Goal: Transaction & Acquisition: Subscribe to service/newsletter

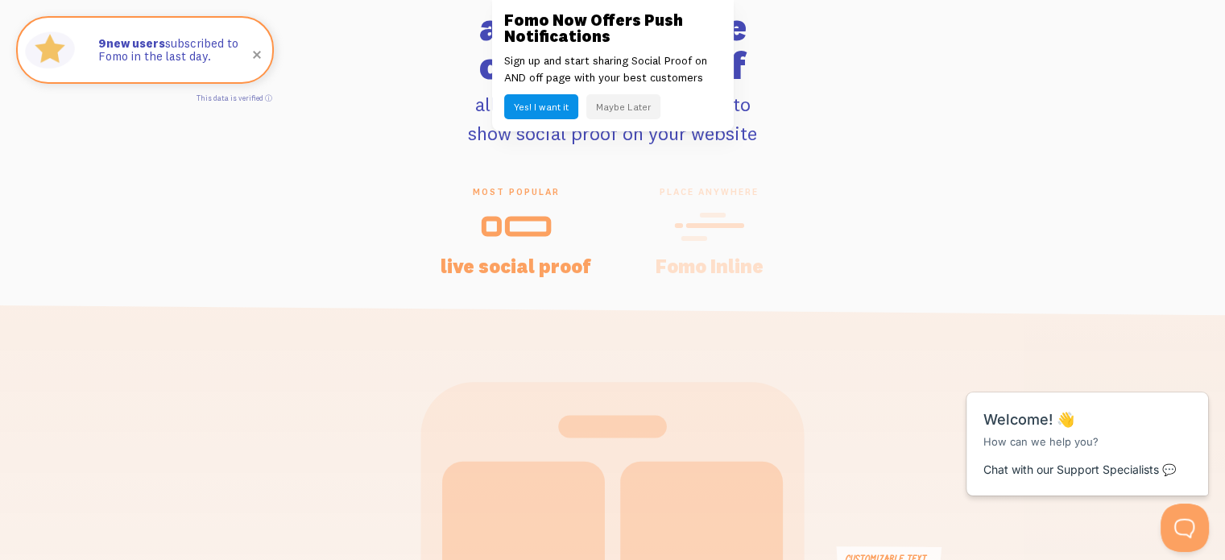
click at [564, 113] on button "Yes! I want it" at bounding box center [541, 106] width 74 height 25
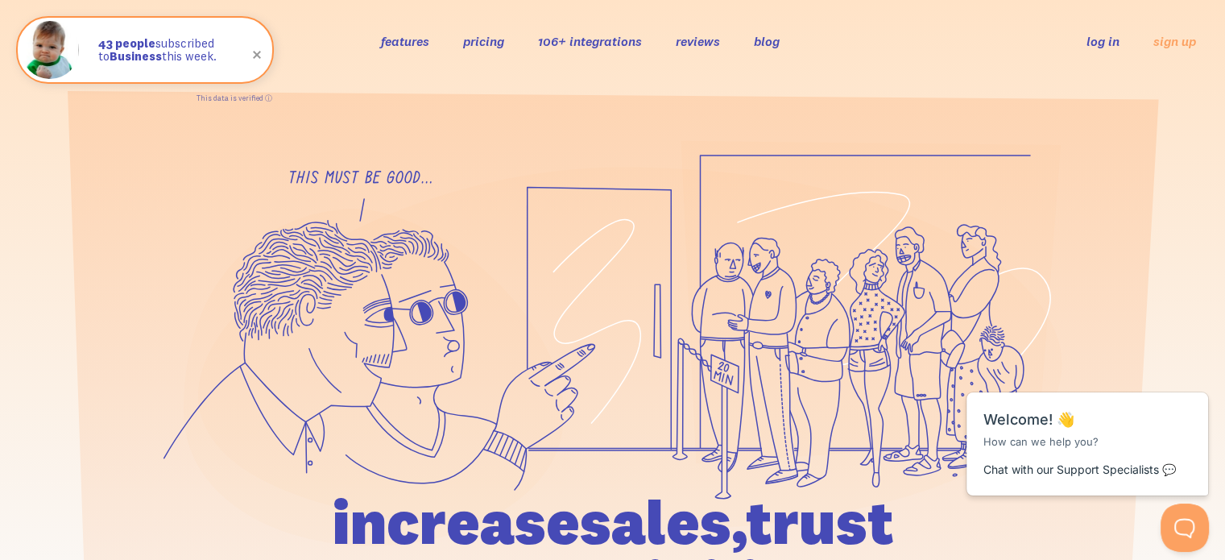
click at [496, 39] on link "pricing" at bounding box center [483, 41] width 41 height 16
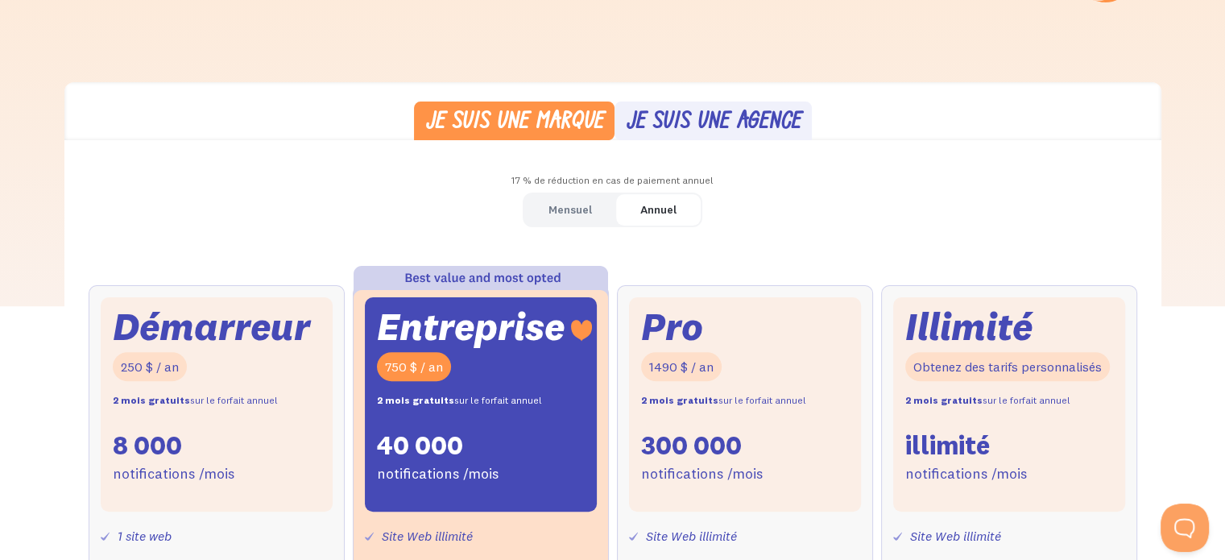
scroll to position [418, 0]
drag, startPoint x: 177, startPoint y: 364, endPoint x: 122, endPoint y: 376, distance: 56.9
click at [122, 376] on div "250 $ / an" at bounding box center [150, 368] width 74 height 30
click at [271, 370] on div "Démarreur 250 $ / an 2 mois gratuits sur le forfait annuel 8 000 notifications …" at bounding box center [217, 405] width 232 height 214
click at [588, 203] on font "Mensuel" at bounding box center [569, 210] width 43 height 14
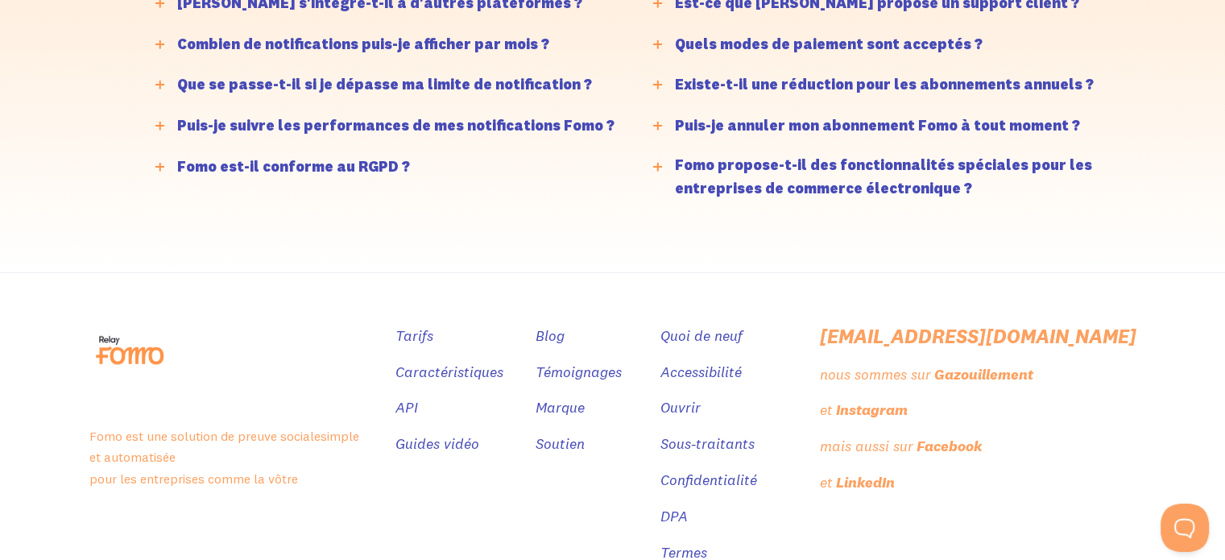
scroll to position [4380, 0]
